Goal: Task Accomplishment & Management: Manage account settings

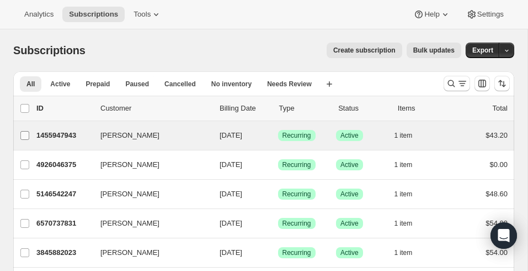
click at [26, 139] on input "[PERSON_NAME]" at bounding box center [24, 135] width 9 height 9
checkbox input "true"
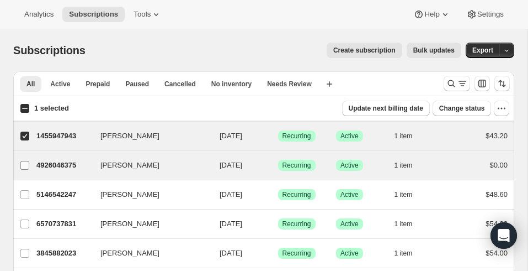
click at [26, 166] on input "[PERSON_NAME]" at bounding box center [24, 165] width 9 height 9
checkbox input "true"
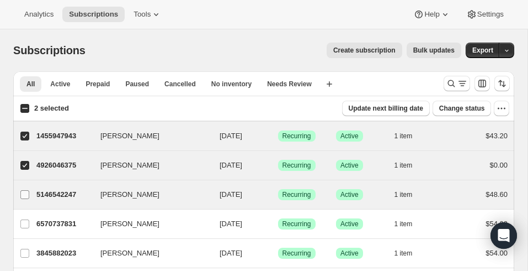
click at [25, 192] on input "[PERSON_NAME]" at bounding box center [24, 194] width 9 height 9
checkbox input "true"
click at [442, 110] on span "Change status" at bounding box center [462, 108] width 46 height 9
select select "15"
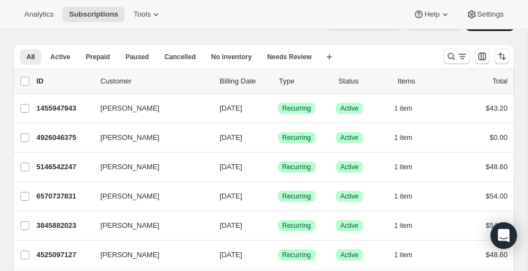
scroll to position [34, 0]
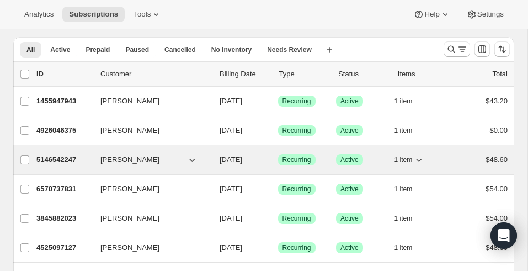
click at [107, 156] on span "[PERSON_NAME]" at bounding box center [129, 159] width 59 height 11
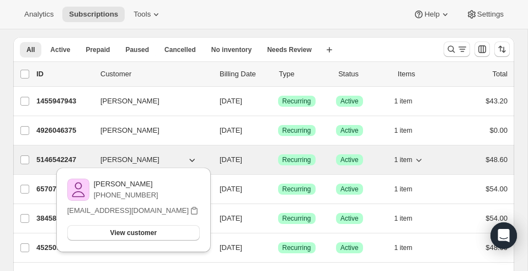
click at [89, 158] on p "5146542247" at bounding box center [63, 159] width 55 height 11
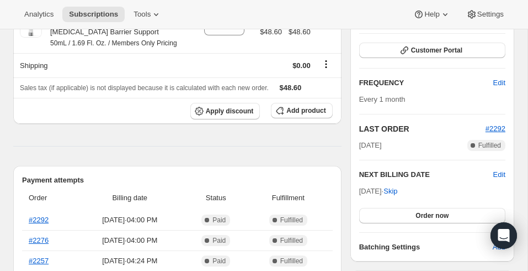
scroll to position [155, 0]
click at [432, 214] on span "Order now" at bounding box center [432, 215] width 33 height 9
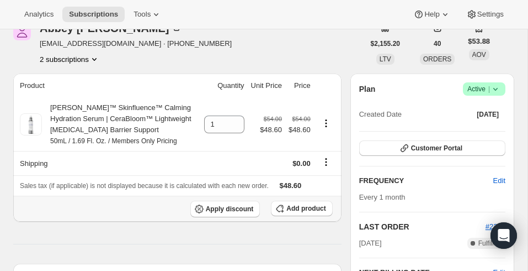
scroll to position [0, 0]
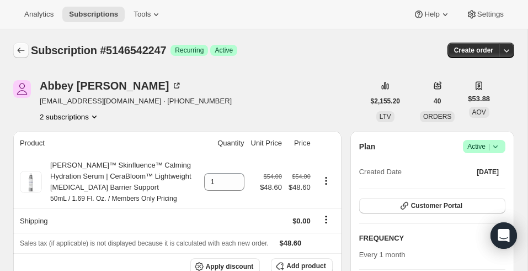
click at [19, 47] on icon "Subscriptions" at bounding box center [20, 50] width 11 height 11
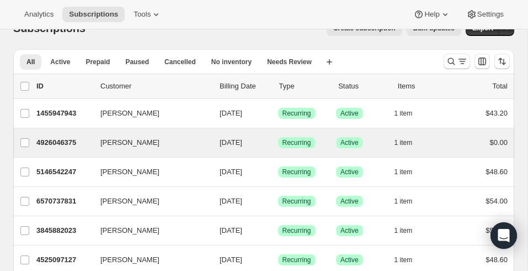
scroll to position [29, 0]
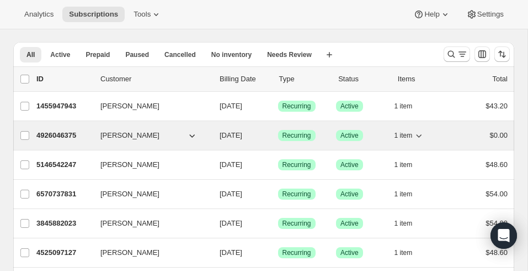
click at [120, 134] on span "[PERSON_NAME]" at bounding box center [129, 135] width 59 height 11
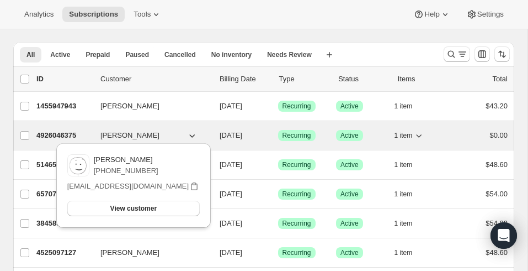
click at [167, 137] on button "[PERSON_NAME]" at bounding box center [149, 135] width 110 height 18
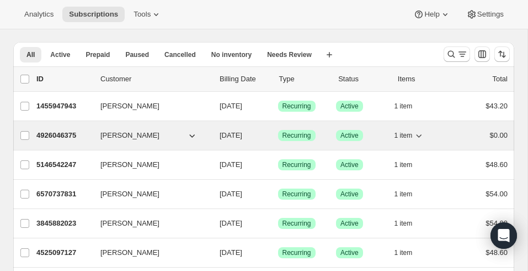
click at [83, 140] on div "4926046375 Brian Jessup 09/18/2025 Success Recurring Success Active 1 item $0.00" at bounding box center [271, 135] width 471 height 15
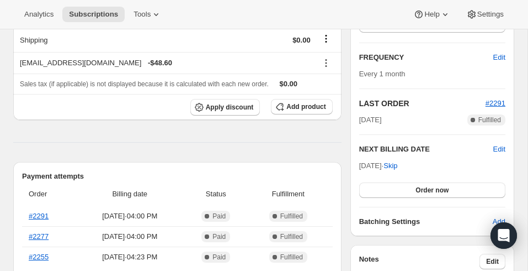
scroll to position [181, 0]
click at [378, 187] on button "Order now" at bounding box center [432, 189] width 146 height 15
click at [416, 186] on span "Click to confirm" at bounding box center [432, 189] width 50 height 9
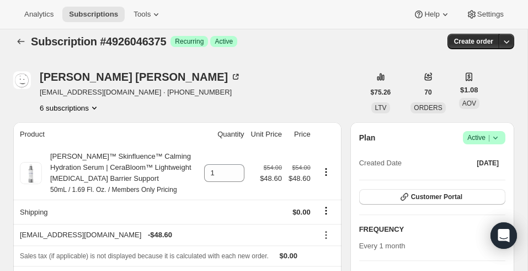
scroll to position [0, 0]
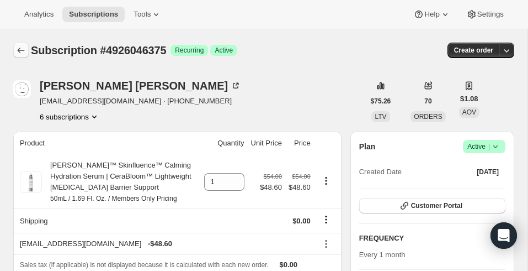
click at [21, 46] on icon "Subscriptions" at bounding box center [20, 50] width 11 height 11
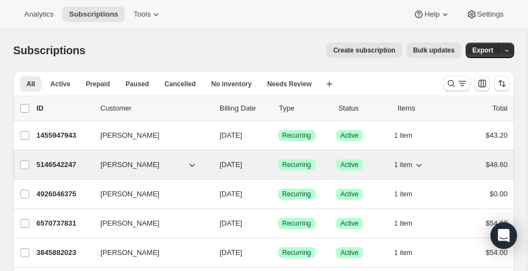
click at [115, 163] on span "[PERSON_NAME]" at bounding box center [129, 164] width 59 height 11
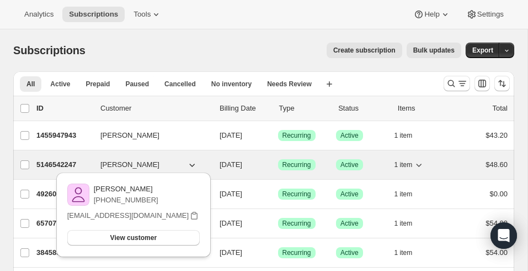
click at [83, 163] on p "5146542247" at bounding box center [63, 164] width 55 height 11
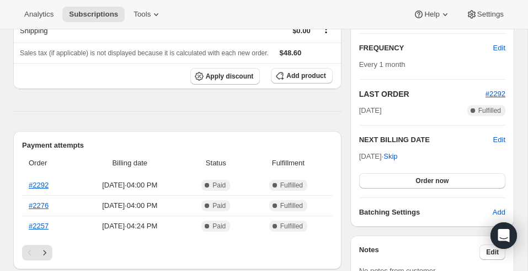
scroll to position [197, 0]
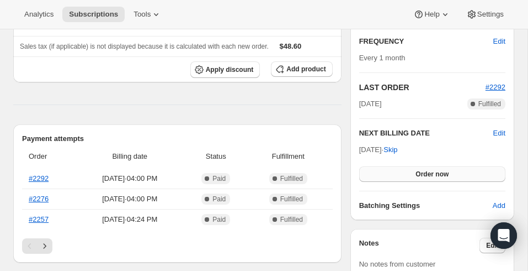
click at [394, 176] on button "Order now" at bounding box center [432, 173] width 146 height 15
click at [394, 176] on button "Click to confirm" at bounding box center [432, 173] width 146 height 15
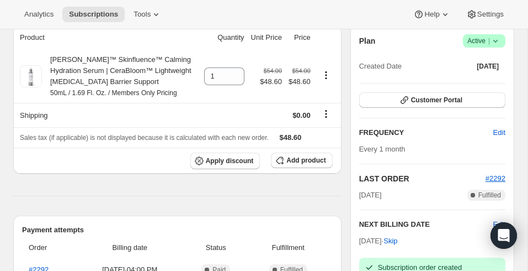
scroll to position [0, 0]
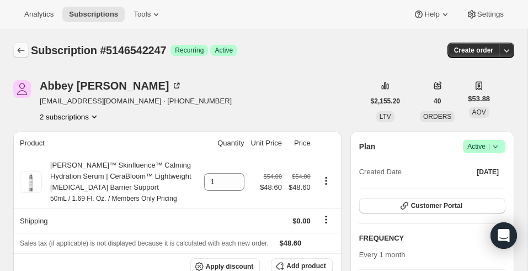
click at [23, 52] on icon "Subscriptions" at bounding box center [20, 50] width 11 height 11
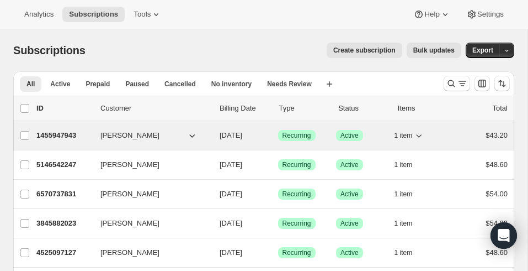
click at [98, 139] on div "1455947943 Jessica Jessup 09/18/2025 Success Recurring Success Active 1 item $4…" at bounding box center [271, 135] width 471 height 15
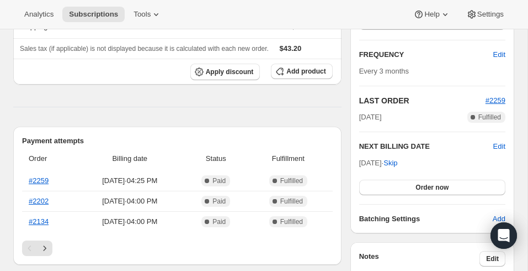
scroll to position [185, 0]
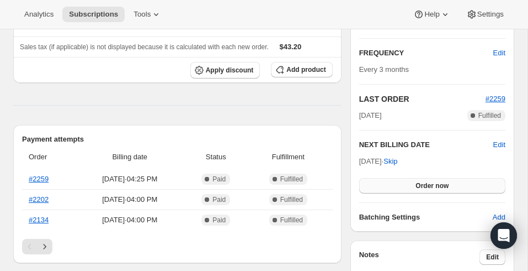
click at [399, 187] on button "Order now" at bounding box center [432, 185] width 146 height 15
click at [399, 187] on button "Click to confirm" at bounding box center [432, 185] width 146 height 15
